Goal: Information Seeking & Learning: Find specific fact

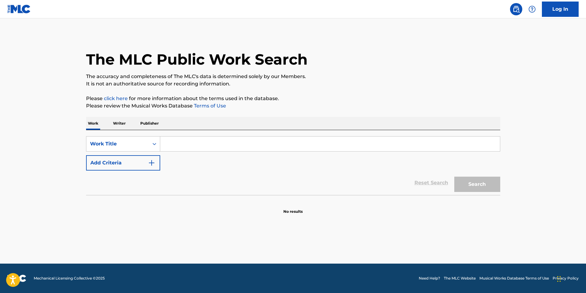
click at [183, 147] on input "Search Form" at bounding box center [330, 144] width 340 height 15
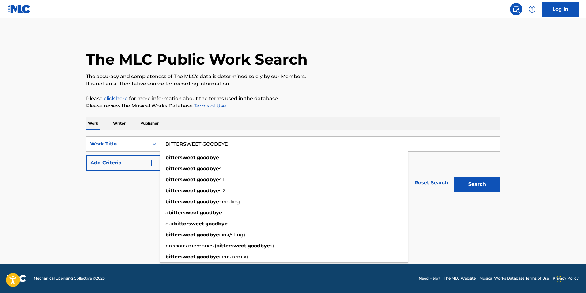
type input "BITTERSWEET GOODBYE"
click at [455, 177] on button "Search" at bounding box center [478, 184] width 46 height 15
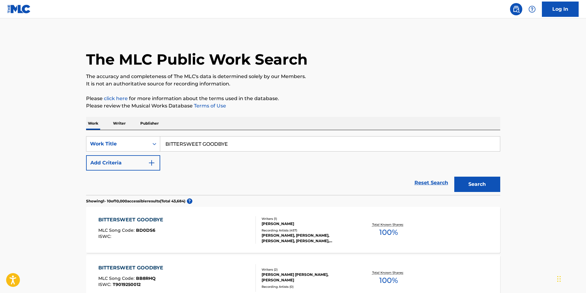
click at [455, 41] on div "The MLC Public Work Search" at bounding box center [293, 56] width 414 height 45
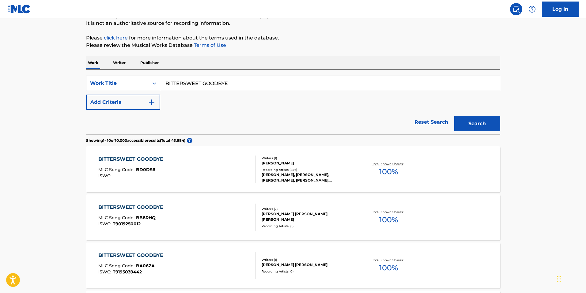
scroll to position [61, 0]
click at [140, 104] on button "Add Criteria" at bounding box center [123, 101] width 74 height 15
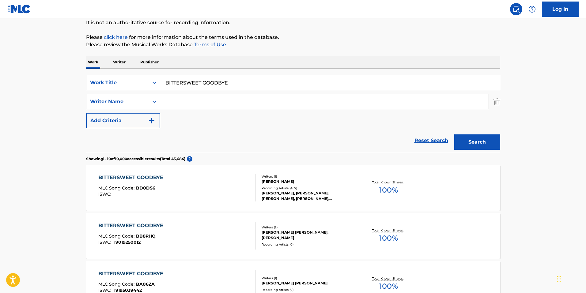
click at [205, 105] on input "Search Form" at bounding box center [324, 101] width 329 height 15
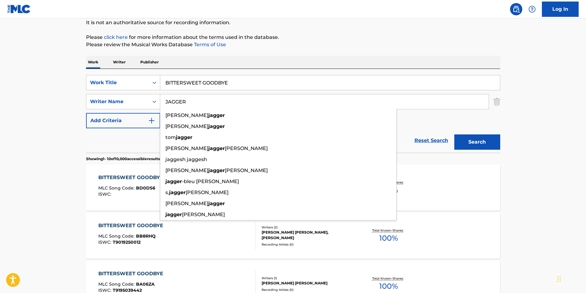
type input "JAGGER"
click at [455, 135] on button "Search" at bounding box center [478, 142] width 46 height 15
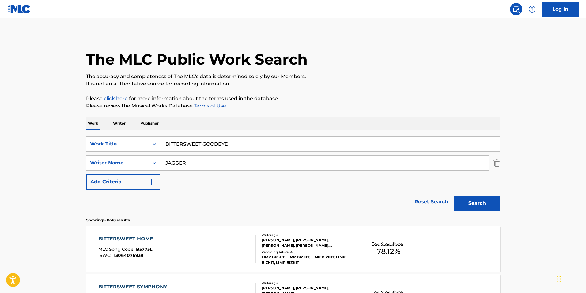
click at [441, 13] on nav "Log In" at bounding box center [293, 9] width 586 height 18
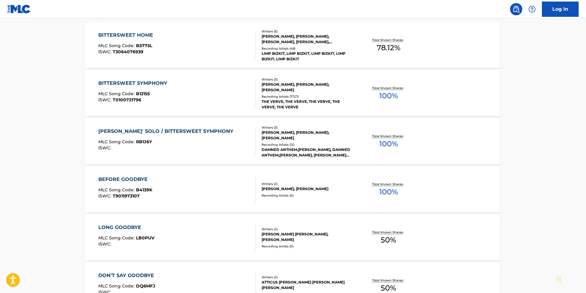
scroll to position [215, 0]
